Goal: Task Accomplishment & Management: Manage account settings

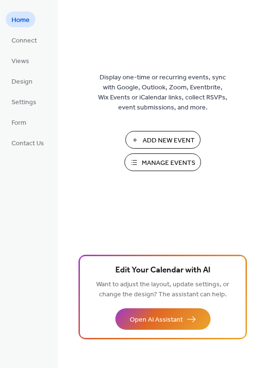
click at [155, 164] on span "Manage Events" at bounding box center [168, 163] width 54 height 10
click at [140, 166] on button "Manage Events" at bounding box center [162, 162] width 76 height 18
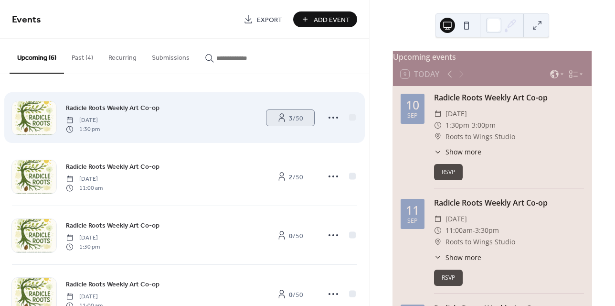
click at [289, 121] on b "3" at bounding box center [291, 118] width 4 height 13
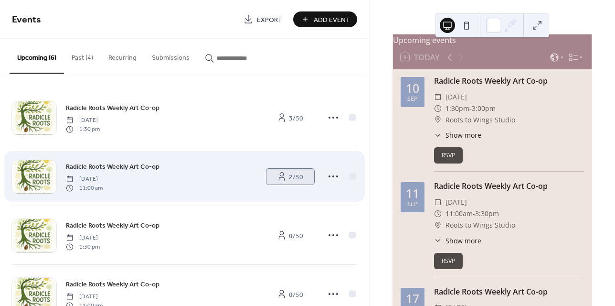
scroll to position [18, 0]
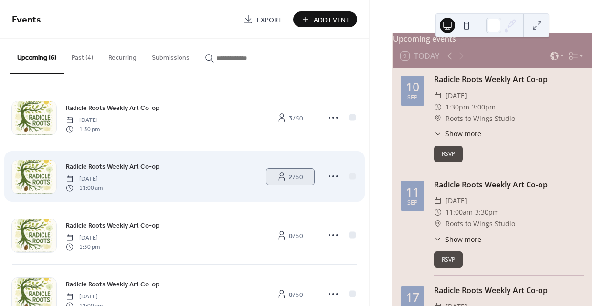
click at [293, 178] on span "2 / 50" at bounding box center [296, 177] width 14 height 10
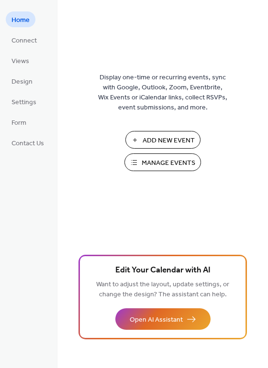
click at [144, 161] on span "Manage Events" at bounding box center [168, 163] width 54 height 10
click at [141, 162] on span "Manage Events" at bounding box center [168, 163] width 54 height 10
click at [145, 171] on button "Manage Events" at bounding box center [162, 162] width 76 height 18
click at [147, 155] on button "Manage Events" at bounding box center [162, 162] width 76 height 18
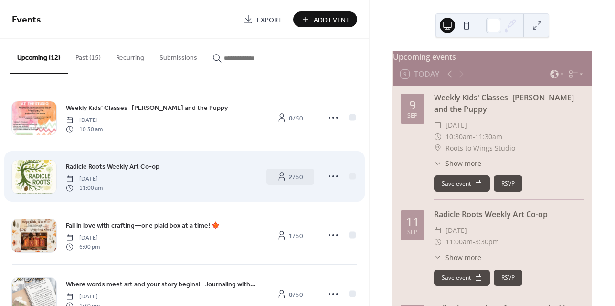
click at [259, 177] on div "Radicle Roots Weekly Art Co-op Thursday, September 11, 2025 11:00 am 2 / 50" at bounding box center [184, 176] width 345 height 58
click at [289, 177] on b "2" at bounding box center [291, 177] width 4 height 13
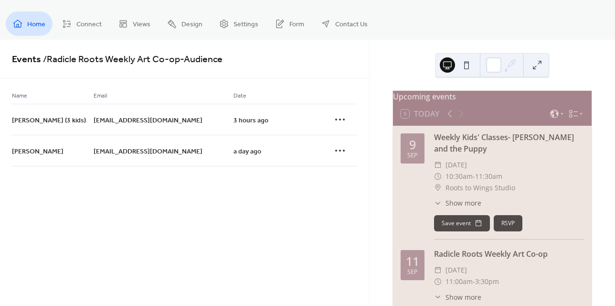
click at [21, 22] on icon at bounding box center [18, 24] width 10 height 10
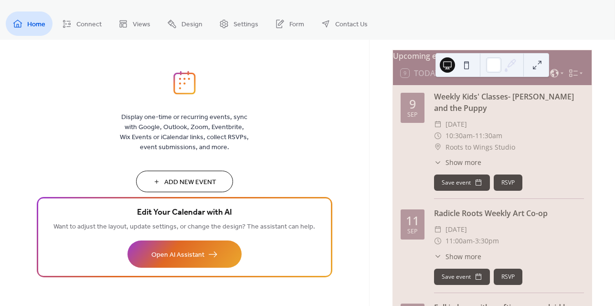
scroll to position [45, 0]
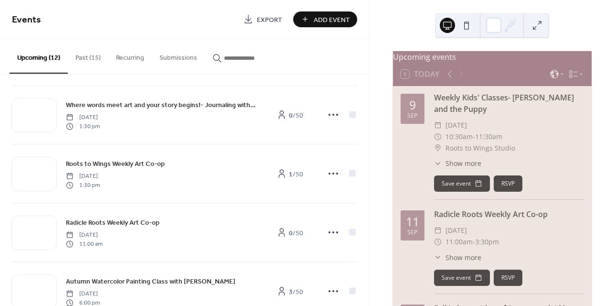
scroll to position [180, 0]
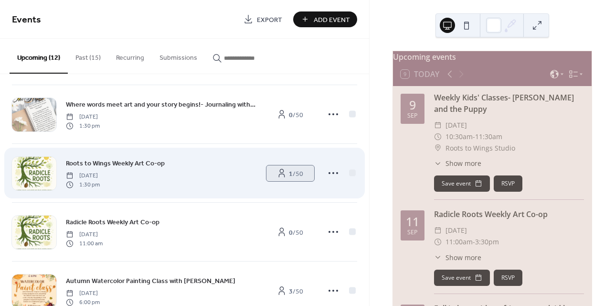
click at [300, 175] on span "1 / 50" at bounding box center [296, 174] width 14 height 10
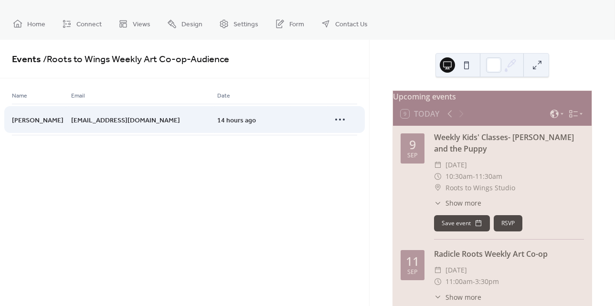
drag, startPoint x: 119, startPoint y: 120, endPoint x: 59, endPoint y: 121, distance: 60.2
click at [0, 0] on div "[PERSON_NAME] [EMAIL_ADDRESS][DOMAIN_NAME] 14 hours ago" at bounding box center [0, 0] width 0 height 0
copy div "[EMAIL_ADDRESS][DOMAIN_NAME]"
click at [166, 132] on div "[EMAIL_ADDRESS][DOMAIN_NAME]" at bounding box center [144, 120] width 146 height 32
click at [132, 119] on div "[EMAIL_ADDRESS][DOMAIN_NAME]" at bounding box center [144, 120] width 146 height 32
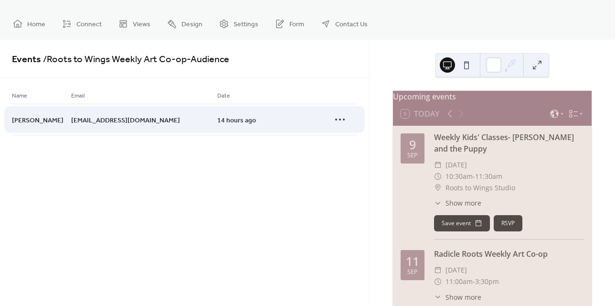
drag, startPoint x: 120, startPoint y: 121, endPoint x: 61, endPoint y: 121, distance: 59.3
click at [0, 0] on div "[PERSON_NAME] [EMAIL_ADDRESS][DOMAIN_NAME] 14 hours ago" at bounding box center [0, 0] width 0 height 0
copy div "[EMAIL_ADDRESS][DOMAIN_NAME]"
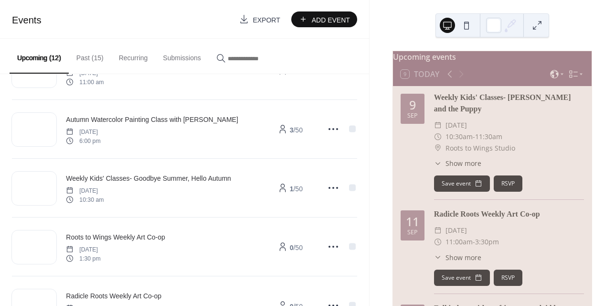
scroll to position [347, 0]
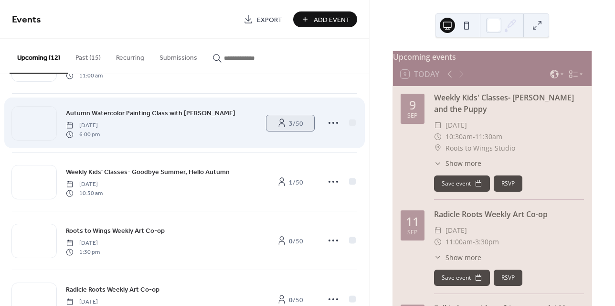
click at [298, 122] on span "3 / 50" at bounding box center [296, 124] width 14 height 10
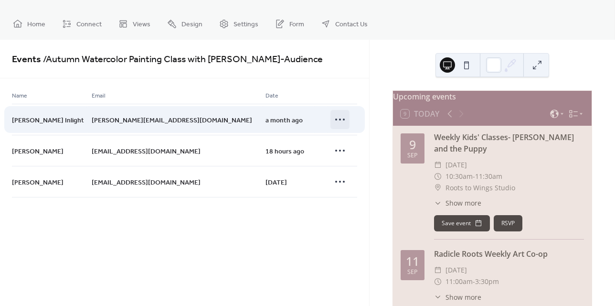
click at [342, 119] on icon at bounding box center [340, 119] width 15 height 15
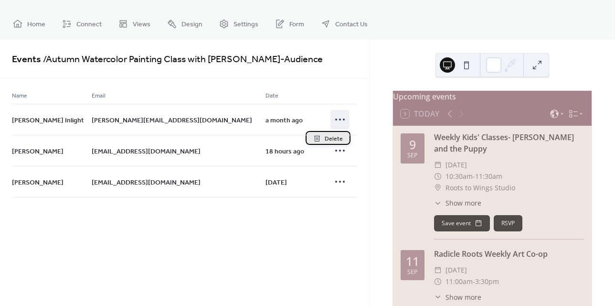
click at [333, 133] on div "Delete" at bounding box center [328, 138] width 45 height 14
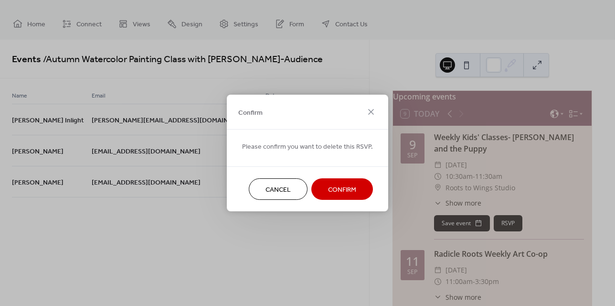
click at [343, 197] on button "Confirm" at bounding box center [343, 189] width 62 height 22
